Goal: Find specific page/section: Find specific page/section

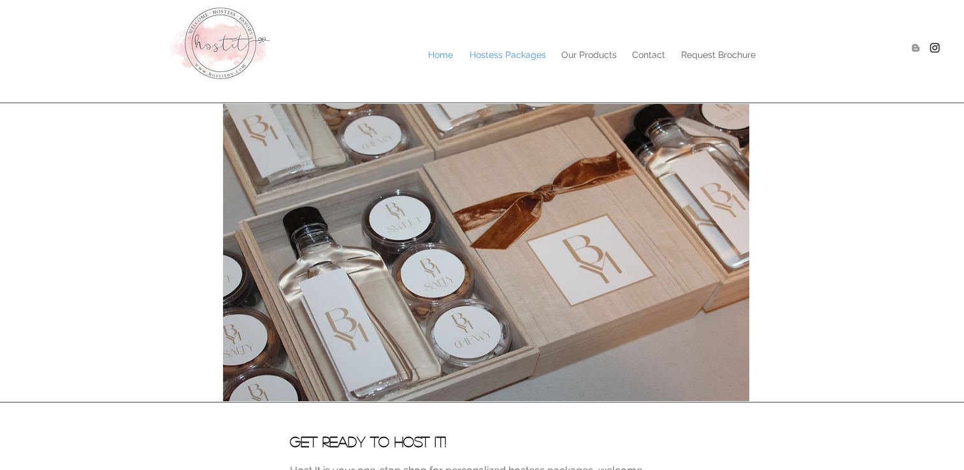
click at [496, 56] on p "Hostess Packages" at bounding box center [507, 54] width 89 height 19
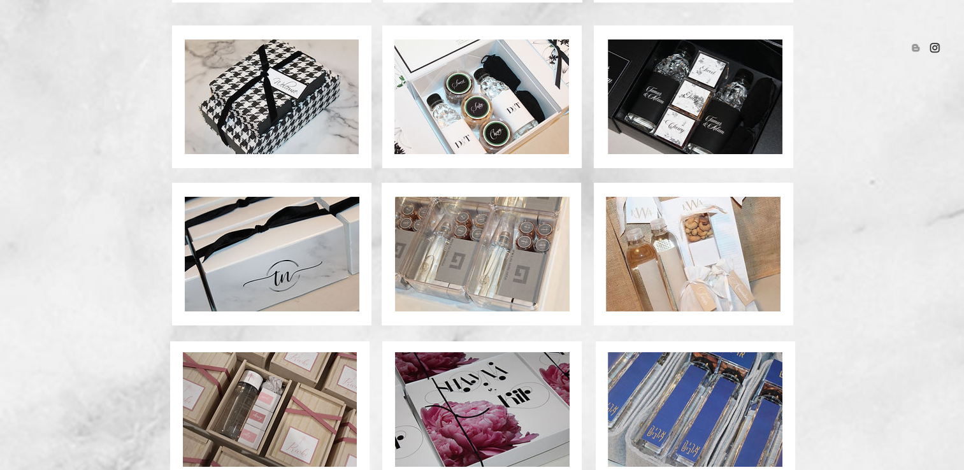
scroll to position [932, 0]
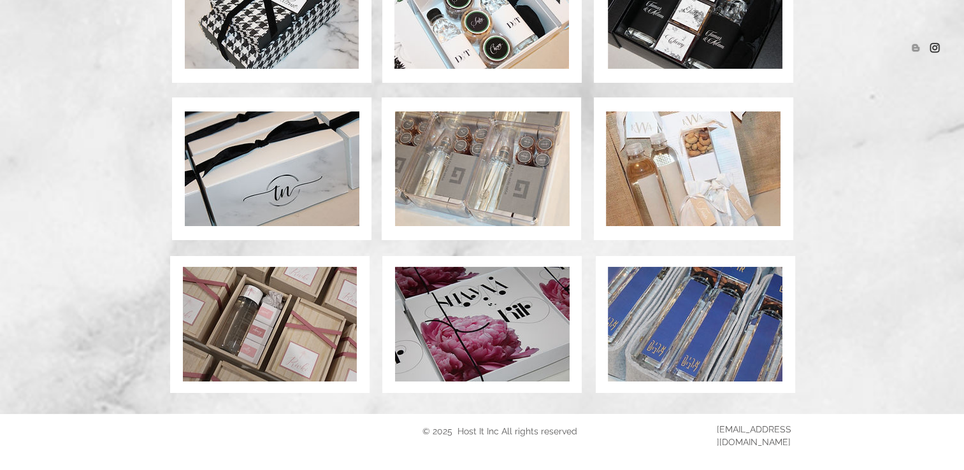
click at [309, 323] on img at bounding box center [270, 324] width 174 height 115
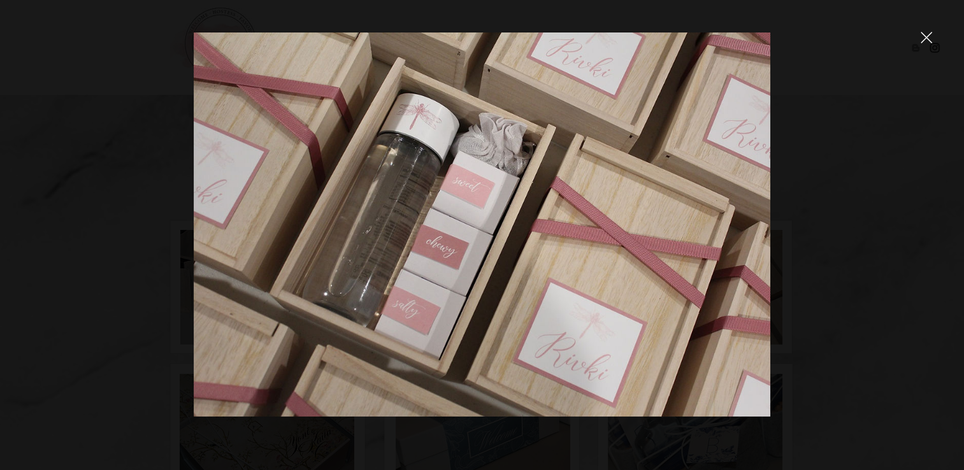
click at [929, 33] on icon "close" at bounding box center [926, 37] width 11 height 11
